Goal: Contribute content

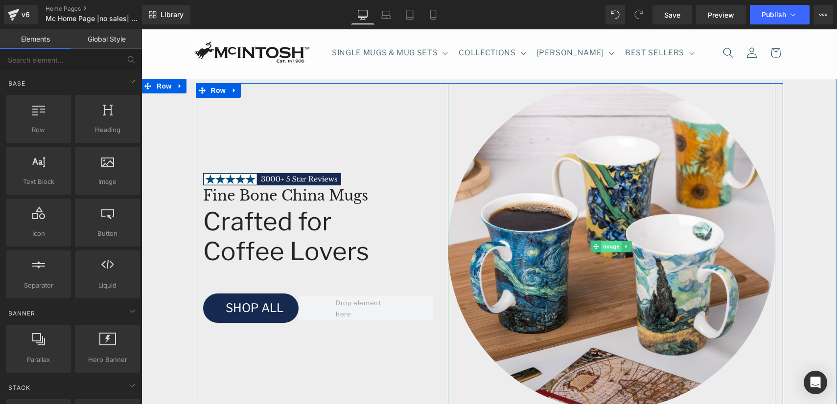
click at [612, 244] on span "Image" at bounding box center [612, 247] width 21 height 12
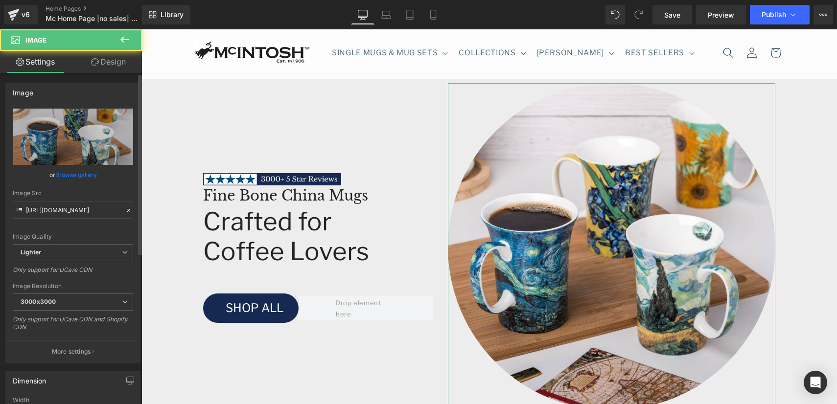
click at [77, 174] on link "Browse gallery" at bounding box center [76, 174] width 42 height 17
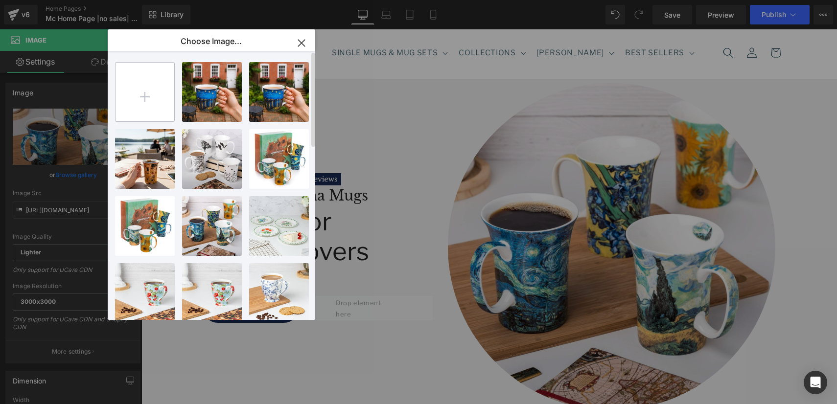
click at [149, 93] on input "file" at bounding box center [145, 92] width 59 height 59
type input "C:\fakepath\[PERSON_NAME] Set of 3 Mugs Lifestyle.jpg"
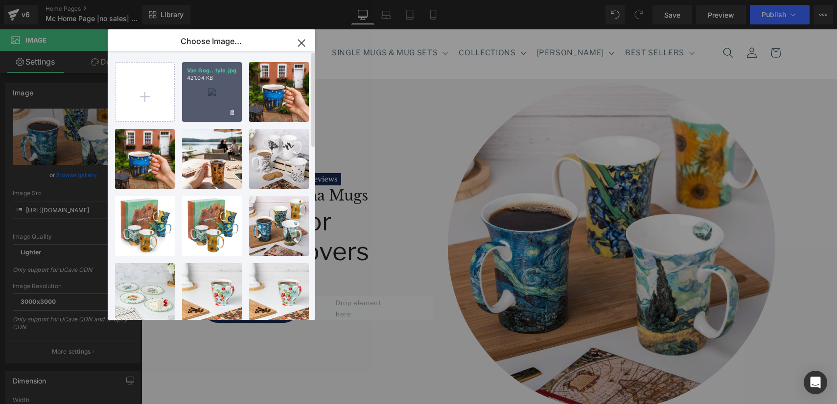
click at [214, 97] on div "Van Gog...tyle.jpg 421.04 KB" at bounding box center [212, 92] width 60 height 60
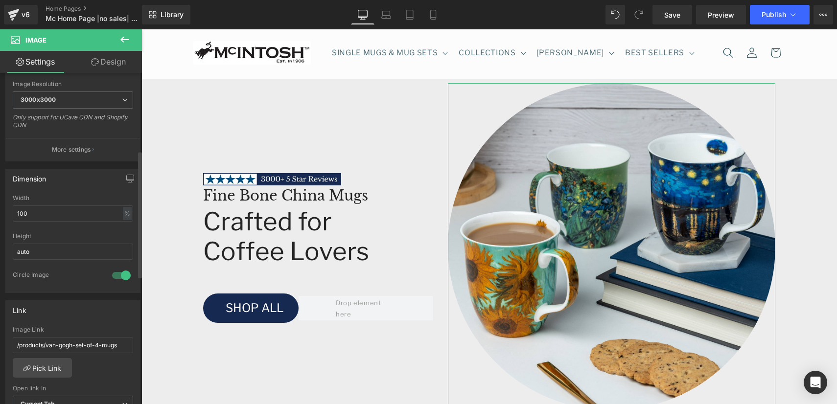
scroll to position [390, 0]
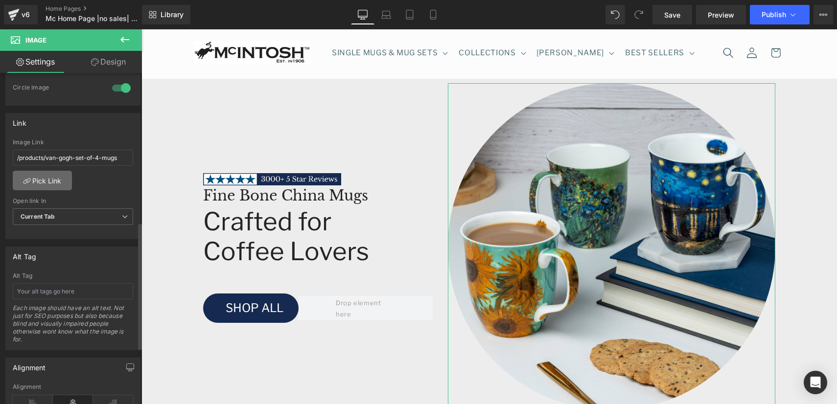
click at [52, 178] on link "Pick Link" at bounding box center [42, 181] width 59 height 20
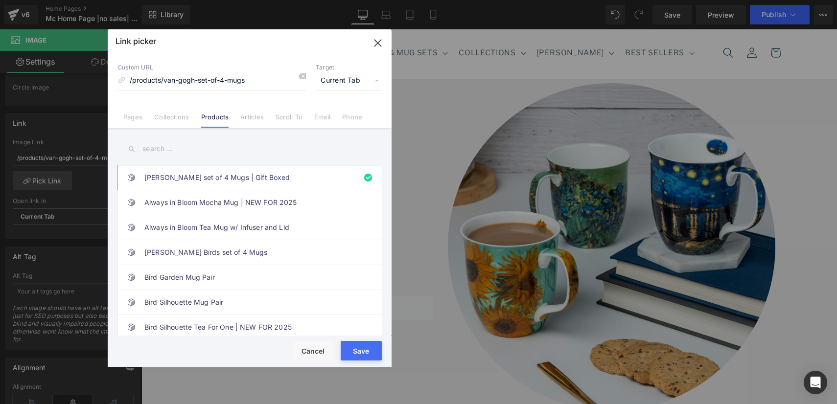
click at [165, 148] on input "text" at bounding box center [249, 149] width 264 height 22
click at [177, 119] on link "Collections" at bounding box center [171, 120] width 35 height 15
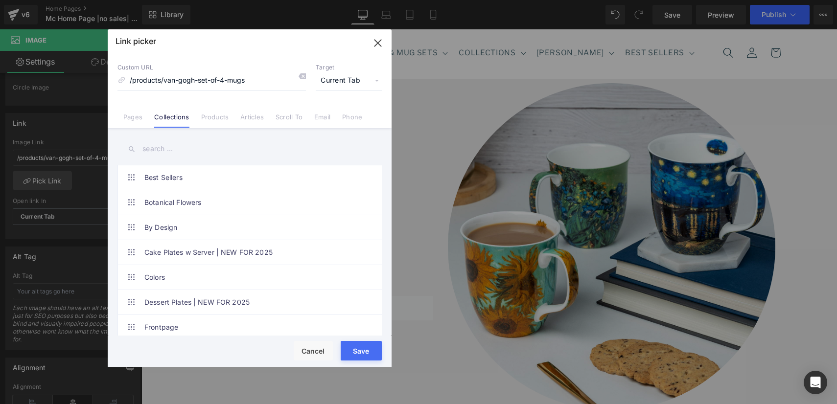
click at [189, 151] on input "text" at bounding box center [249, 149] width 264 height 22
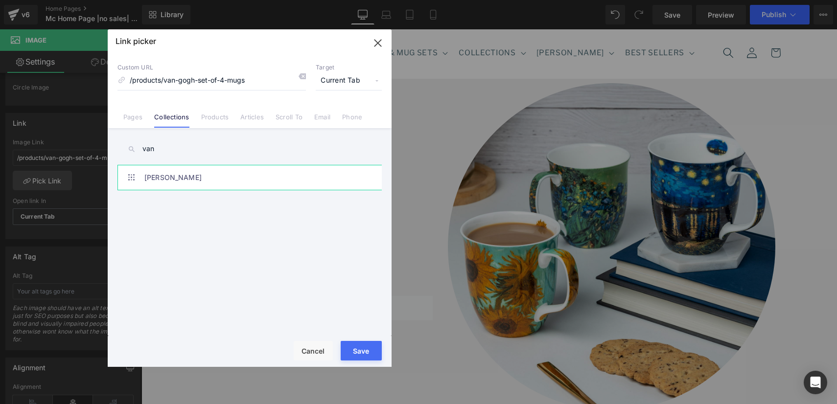
type input "van"
click at [173, 177] on link "[PERSON_NAME]" at bounding box center [251, 177] width 215 height 24
click at [367, 347] on button "Save" at bounding box center [361, 351] width 41 height 20
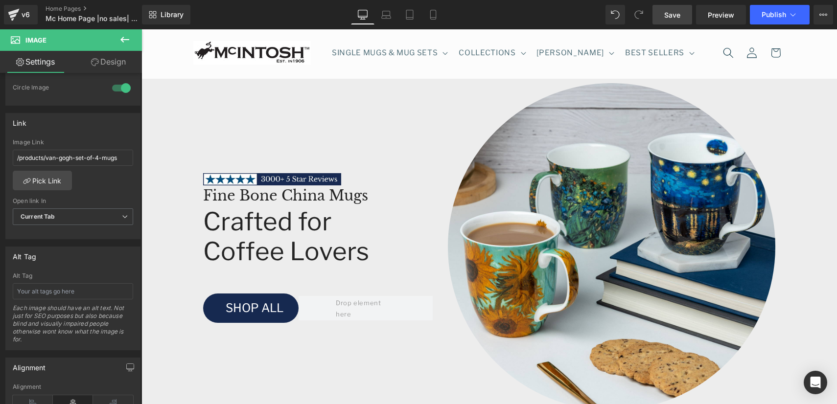
click at [670, 10] on span "Save" at bounding box center [672, 15] width 16 height 10
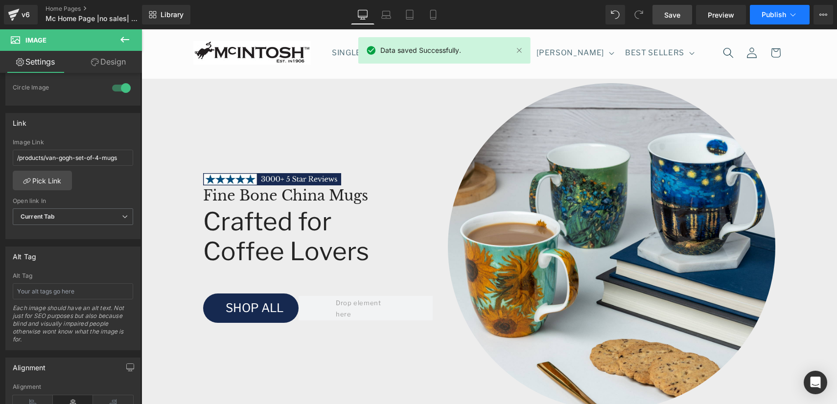
click at [791, 17] on icon at bounding box center [793, 15] width 10 height 10
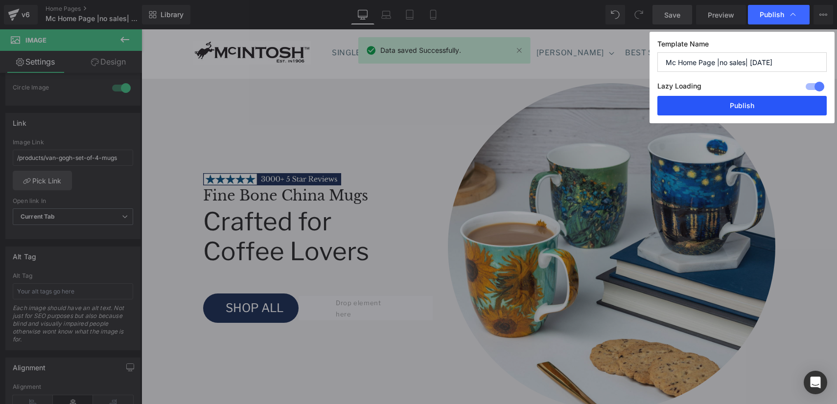
click at [744, 106] on button "Publish" at bounding box center [741, 106] width 169 height 20
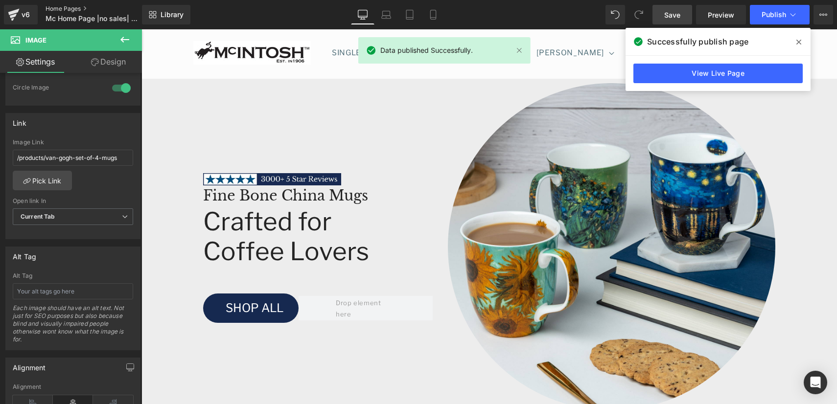
drag, startPoint x: 69, startPoint y: 8, endPoint x: 64, endPoint y: 9, distance: 5.0
click at [69, 8] on link "Home Pages" at bounding box center [102, 9] width 113 height 8
